Goal: Information Seeking & Learning: Learn about a topic

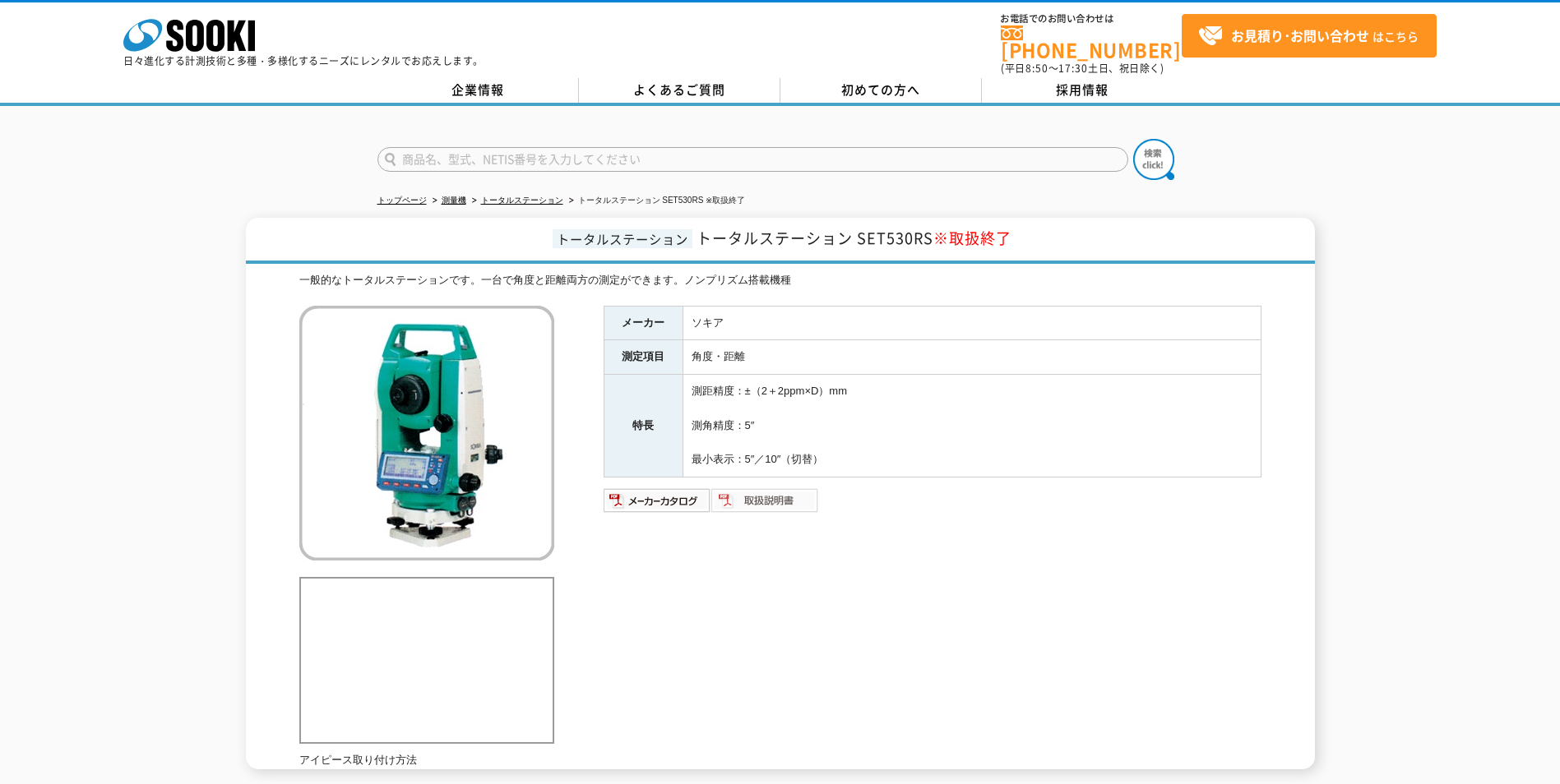
click at [747, 488] on img at bounding box center [765, 501] width 108 height 26
click at [671, 492] on img at bounding box center [657, 501] width 108 height 26
drag, startPoint x: 960, startPoint y: 523, endPoint x: 960, endPoint y: 510, distance: 13.0
click at [960, 522] on ul at bounding box center [933, 528] width 658 height 16
click at [527, 196] on link "トータルステーション" at bounding box center [522, 200] width 82 height 9
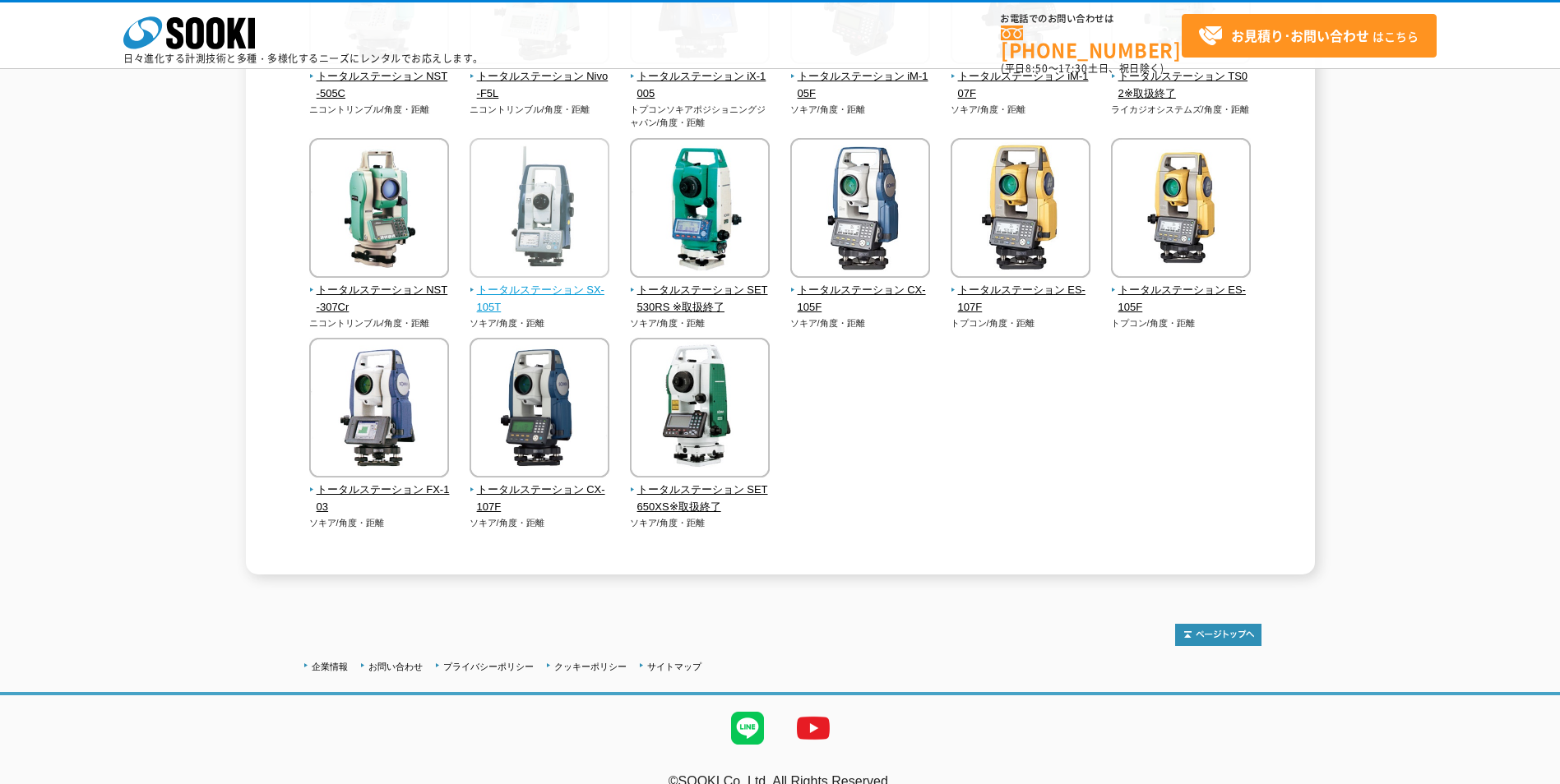
scroll to position [549, 0]
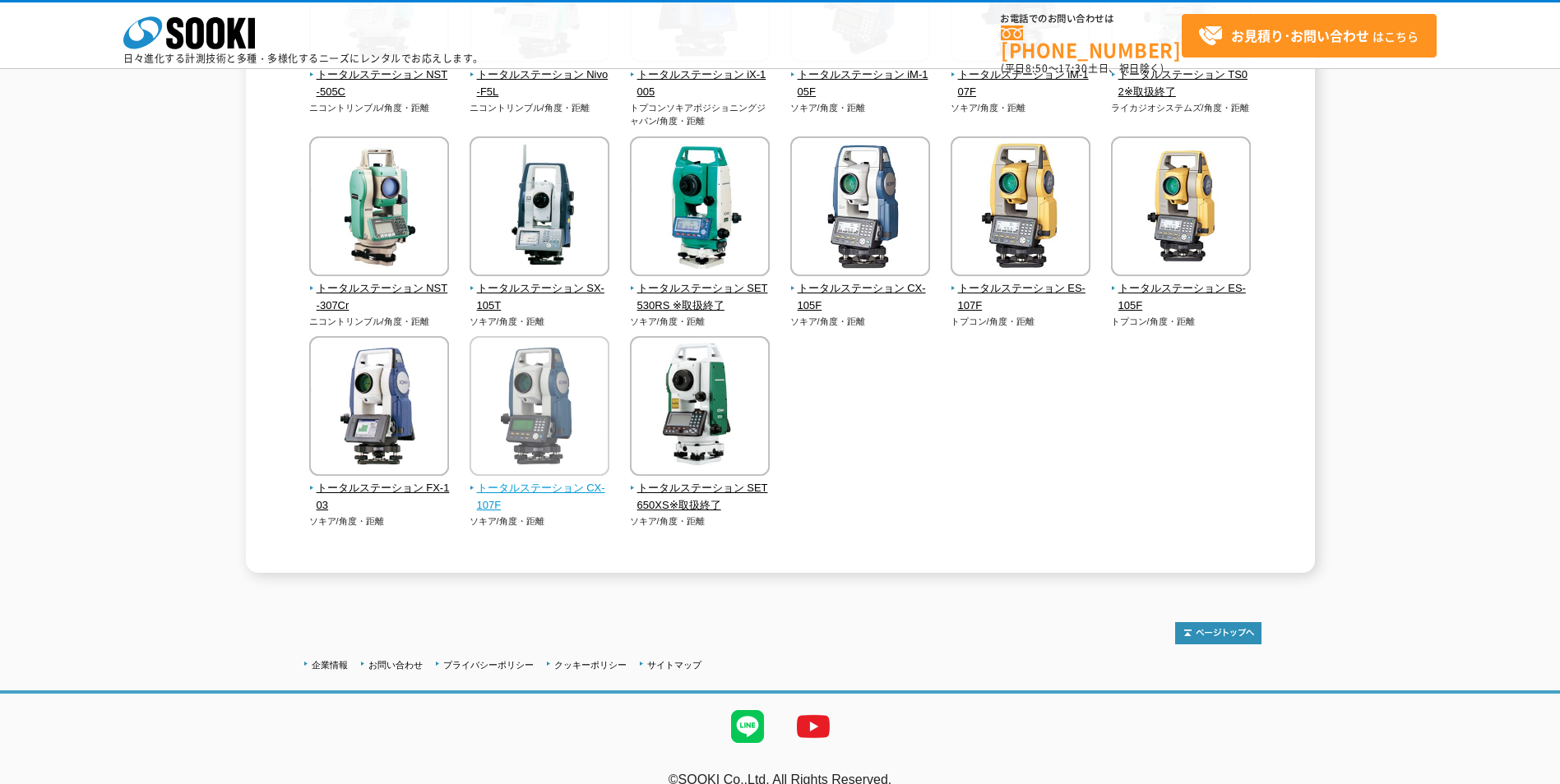
click at [557, 488] on span "トータルステーション CX-107F" at bounding box center [539, 497] width 141 height 35
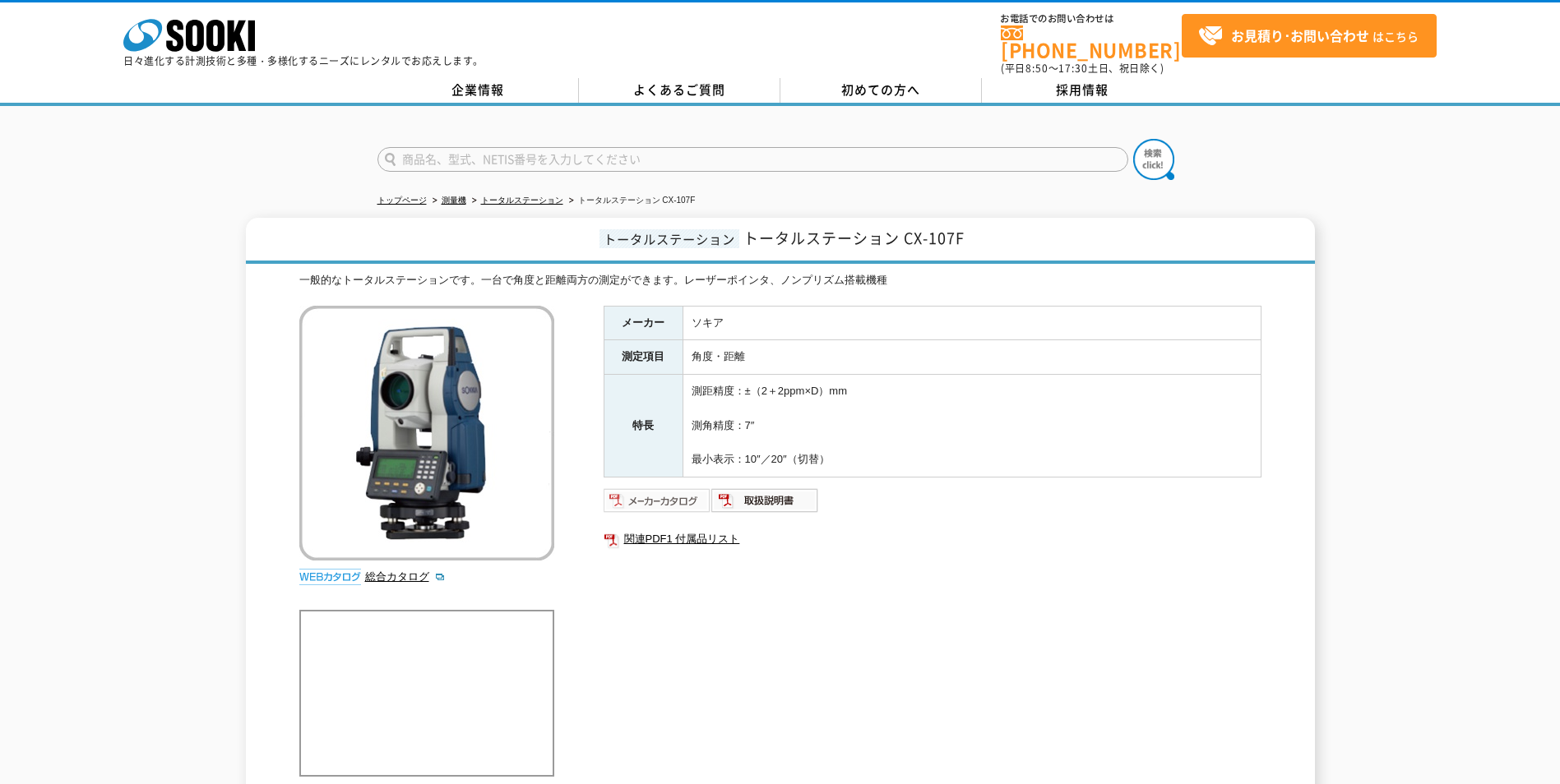
click at [678, 496] on img at bounding box center [657, 501] width 108 height 26
click at [868, 601] on div "メーカー ソキア 測定項目 角度・距離 特長 測距精度：±（2＋2ppm×D）mm 測角精度：7″ 最小表示：10″／20″（切替） 関連PDF1 付属品リスト" at bounding box center [933, 482] width 658 height 354
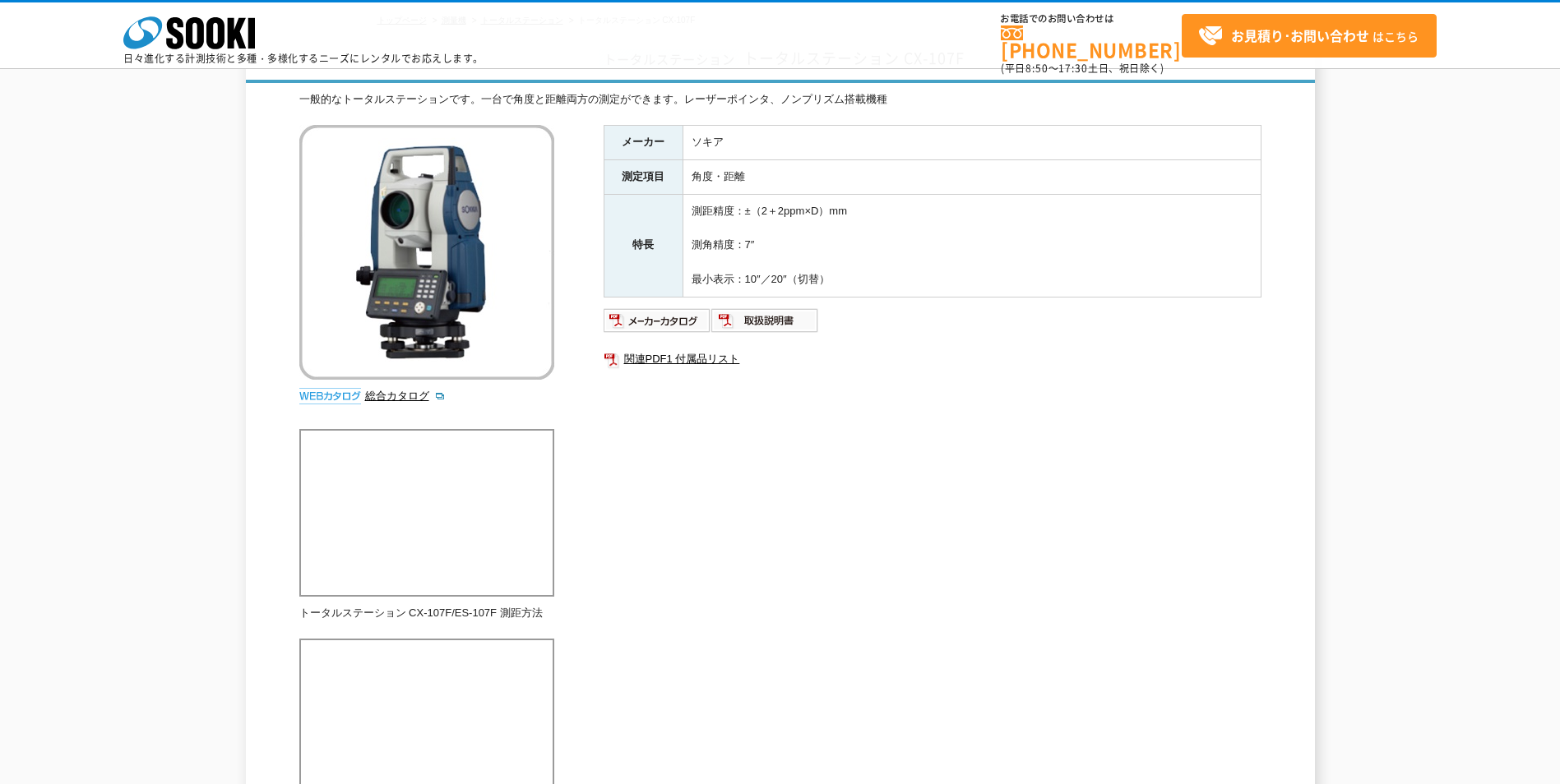
scroll to position [137, 0]
